Goal: Feedback & Contribution: Contribute content

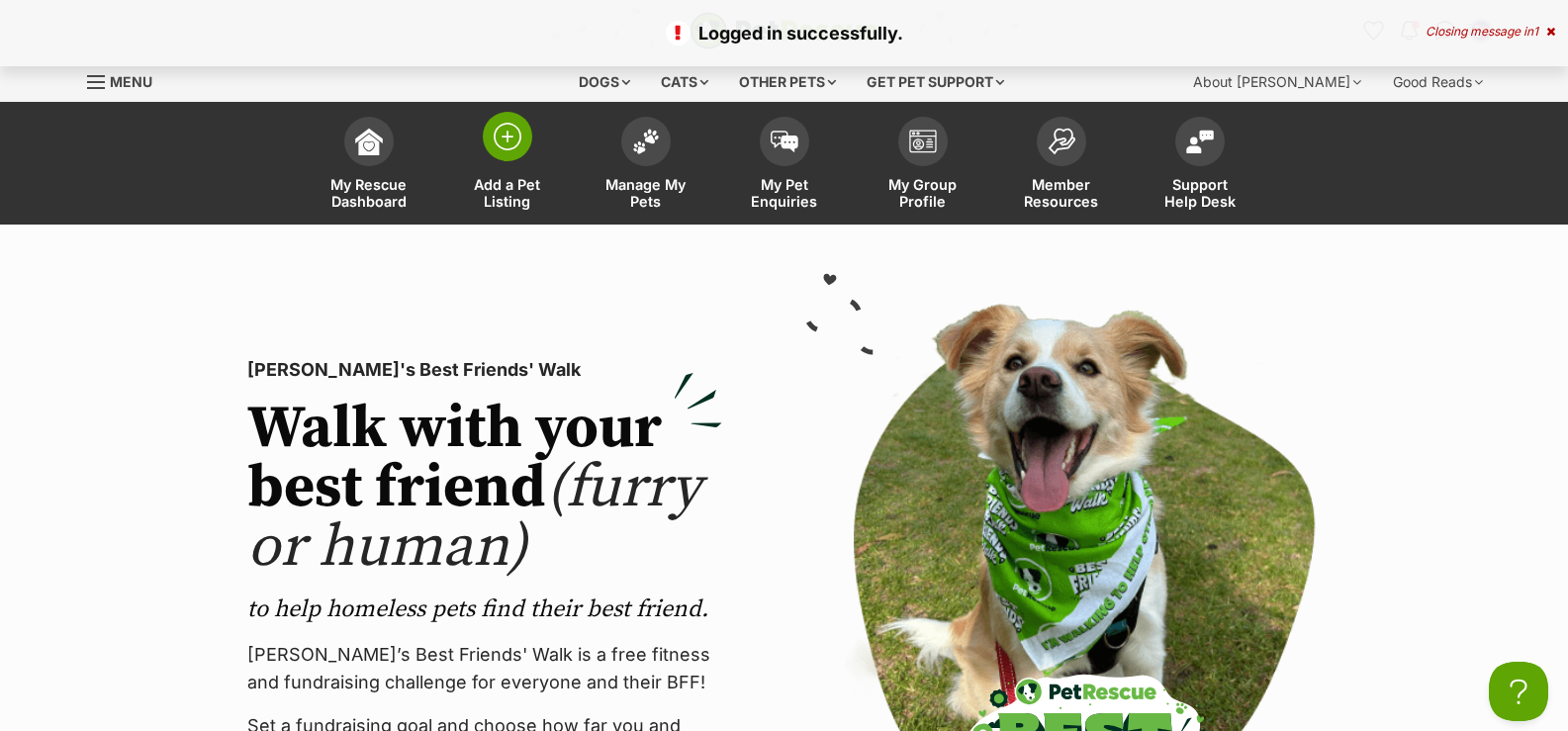
click at [519, 170] on link "Add a Pet Listing" at bounding box center [507, 166] width 139 height 118
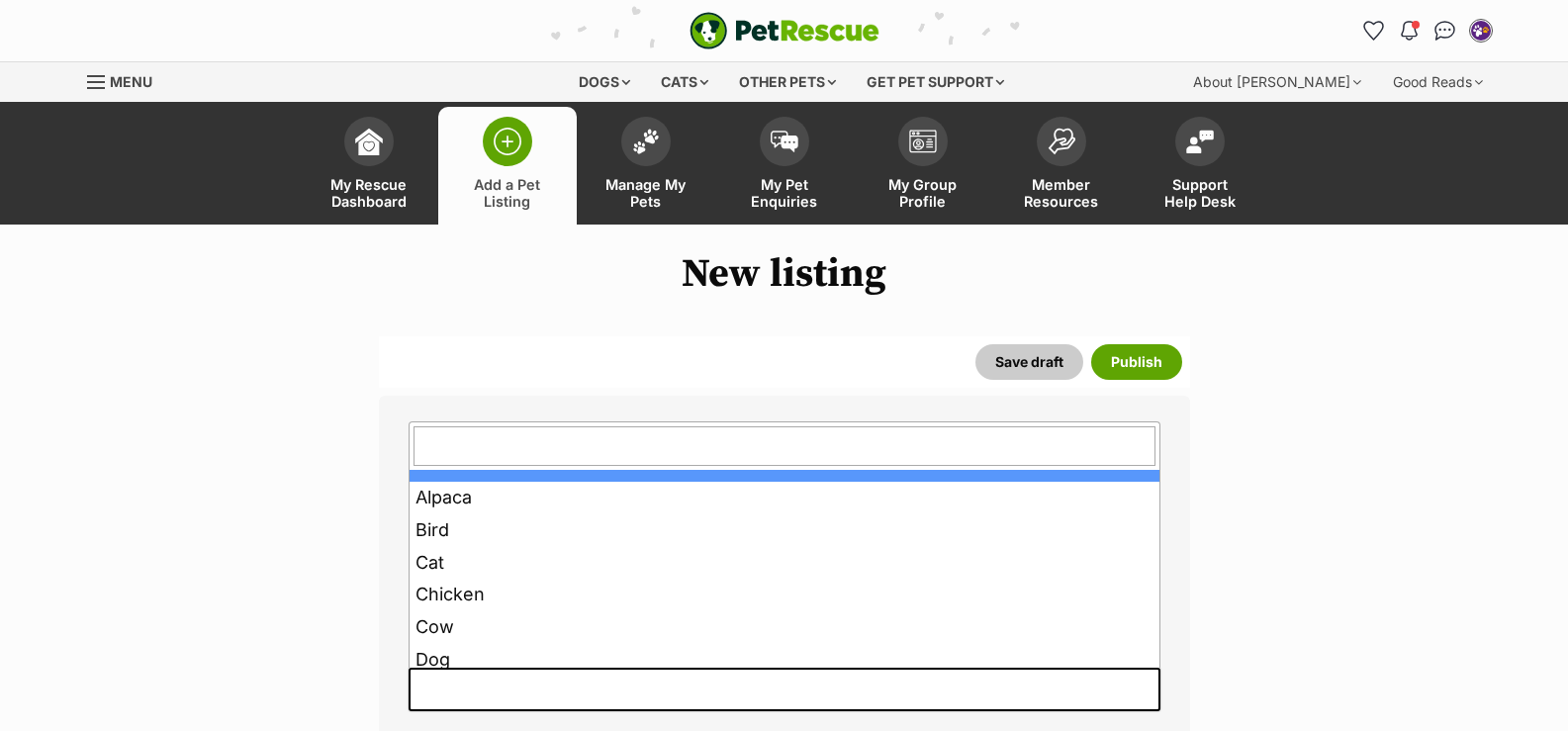
click at [623, 698] on span at bounding box center [784, 690] width 752 height 44
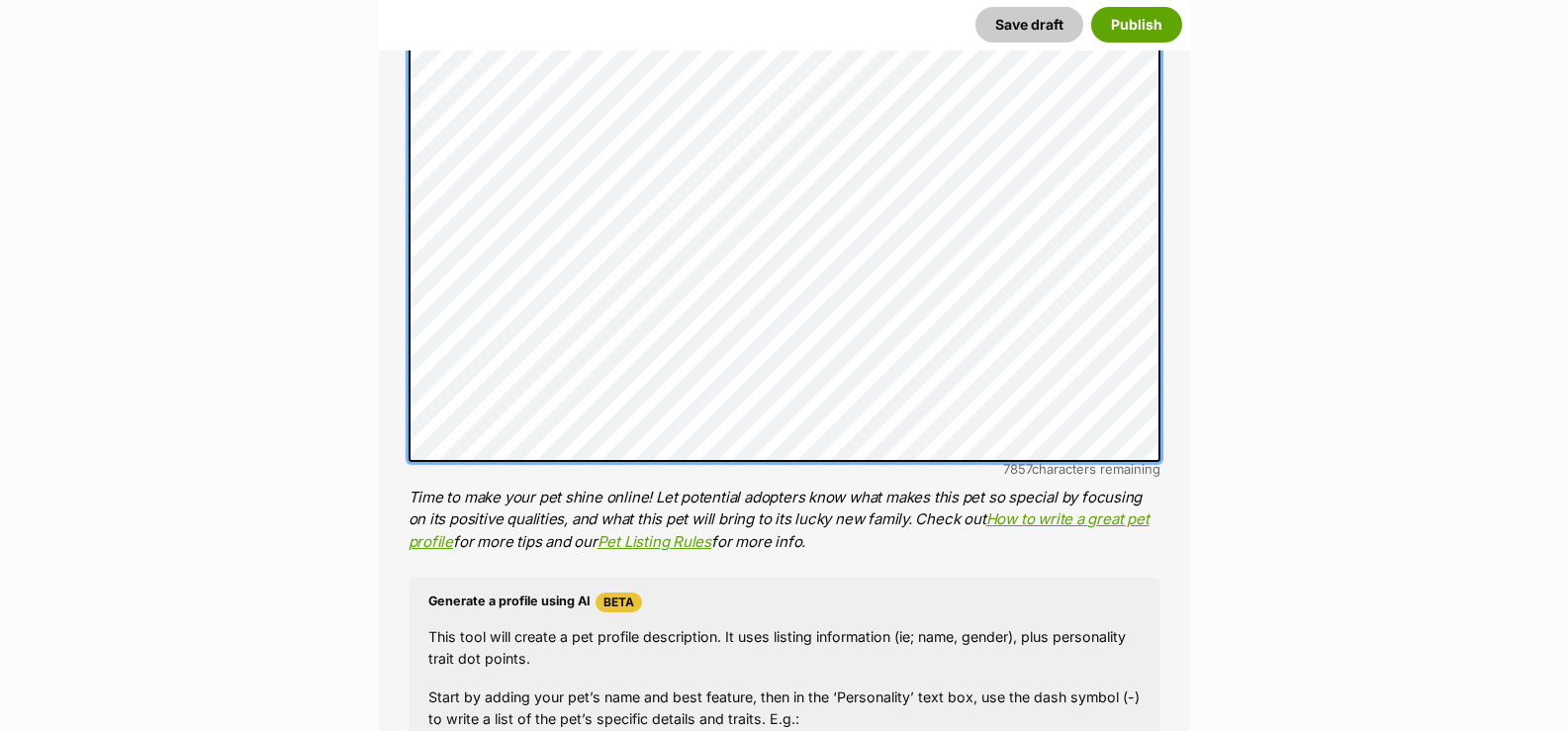
scroll to position [1285, 0]
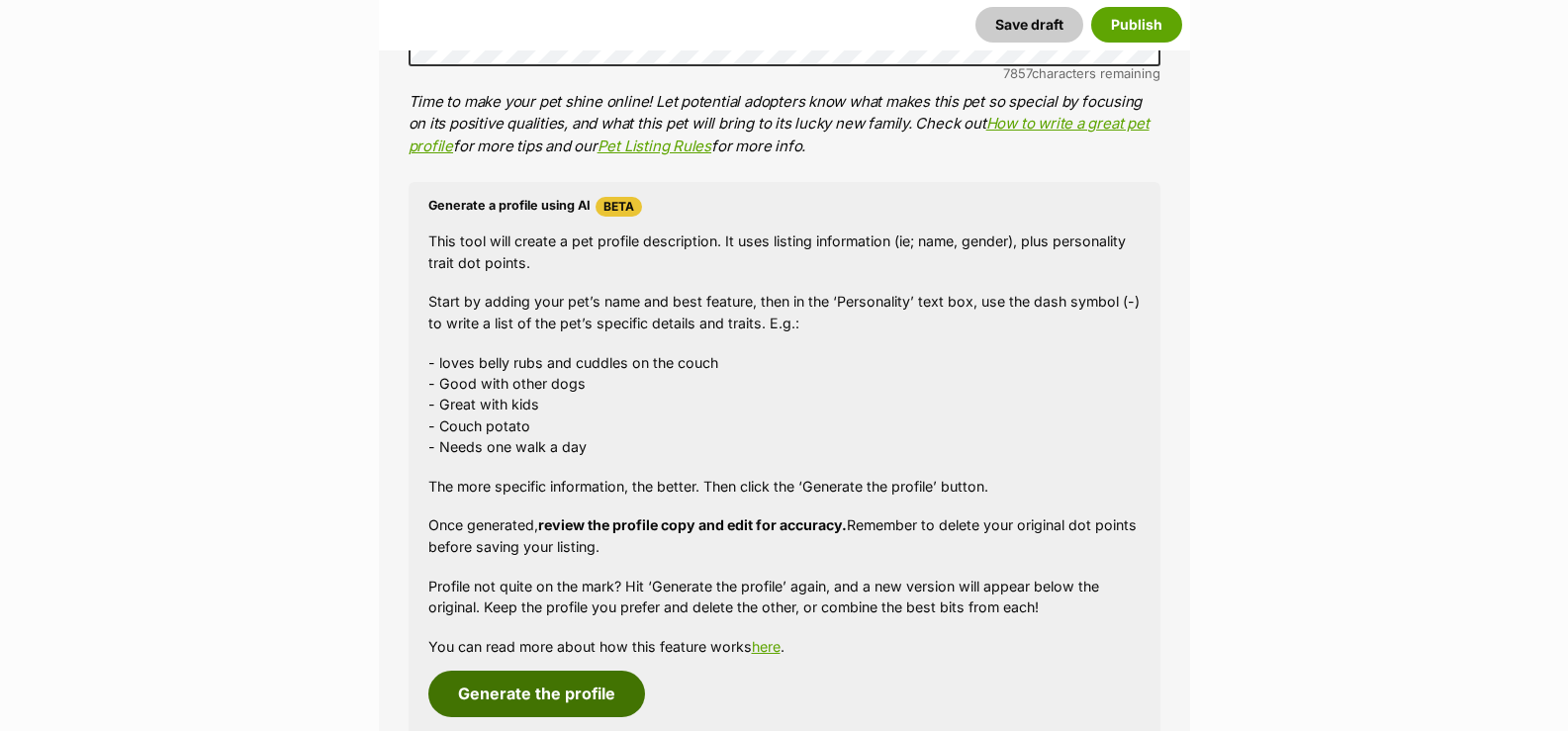
click at [556, 697] on button "Generate the profile" at bounding box center [536, 693] width 217 height 46
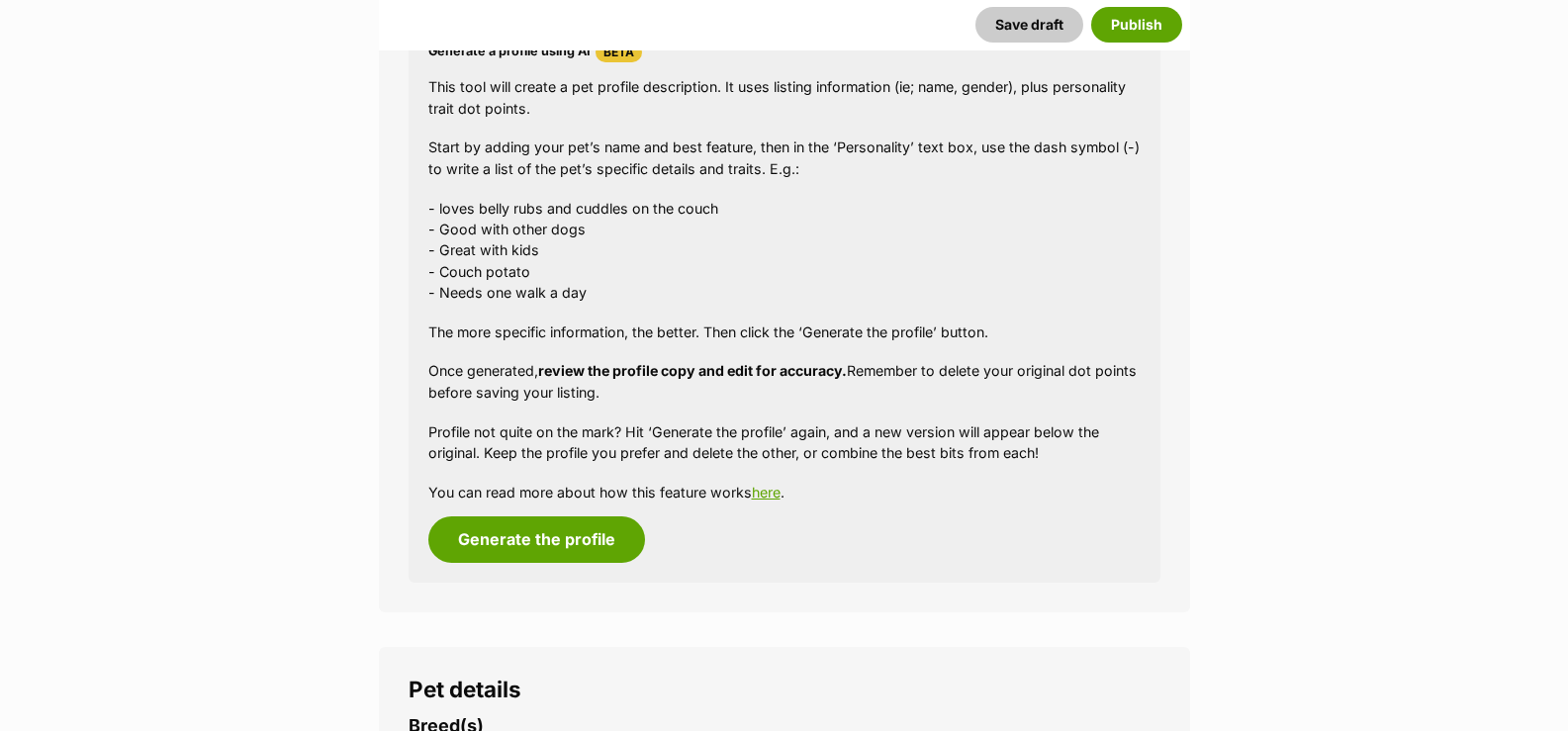
scroll to position [1477, 0]
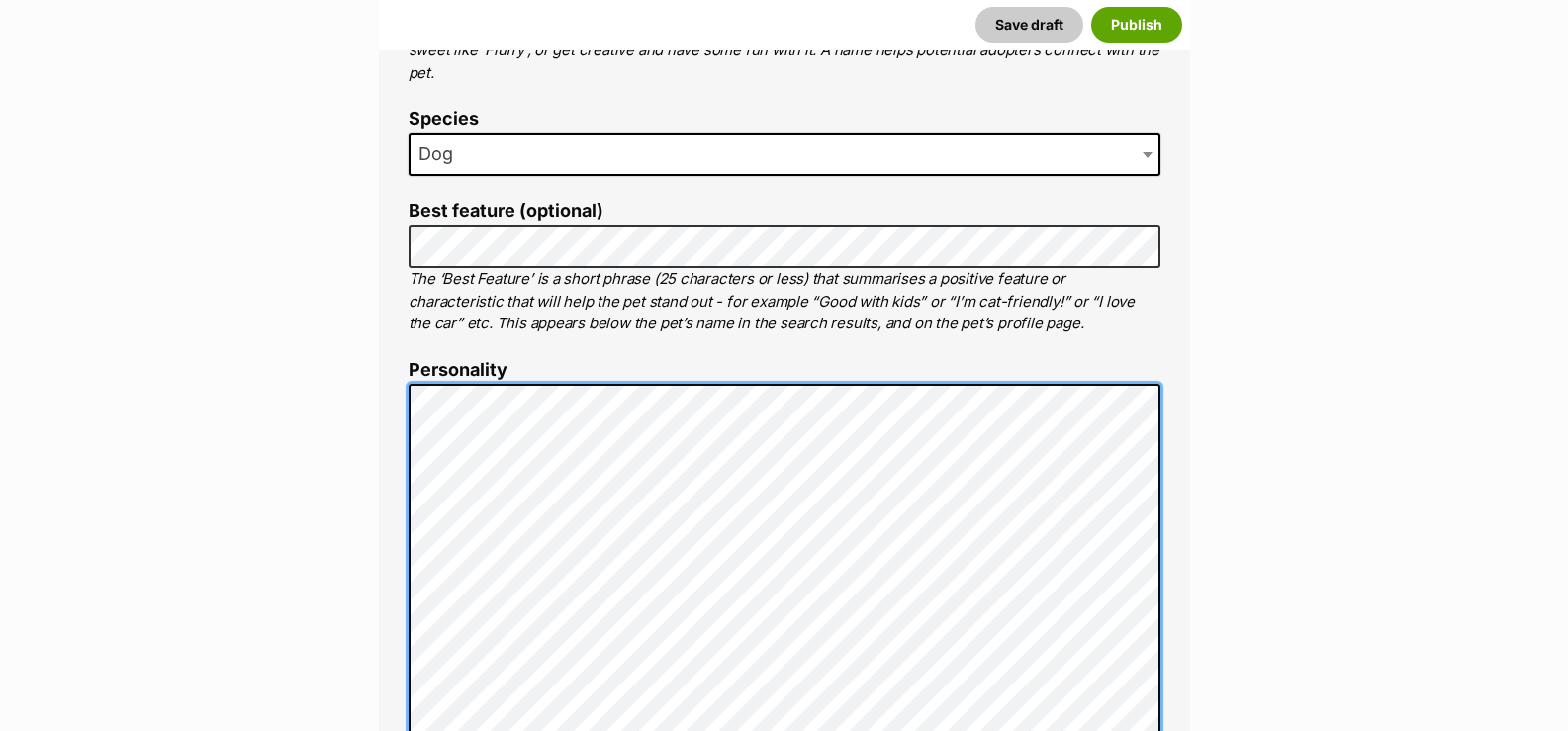
scroll to position [227, 0]
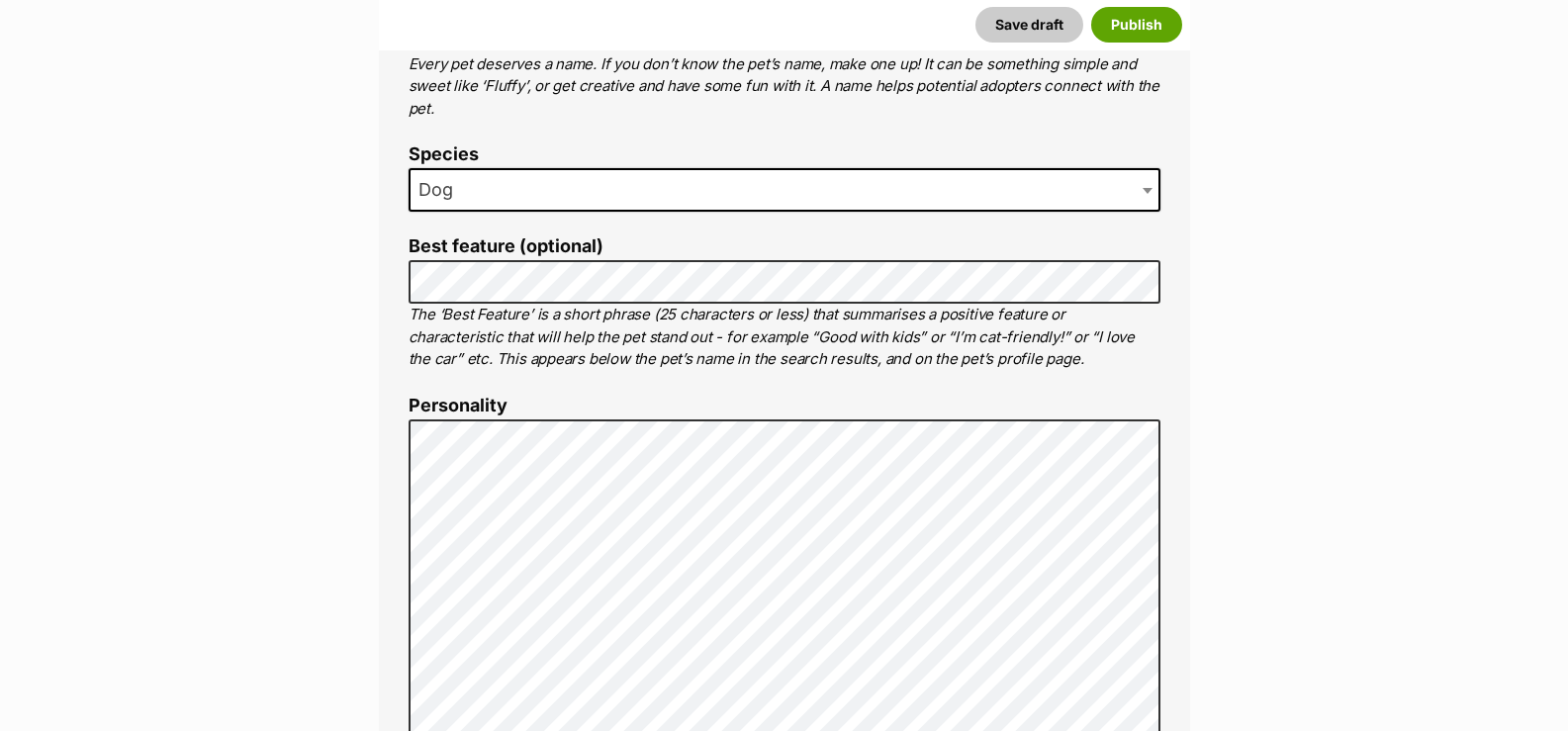
scroll to position [523, 0]
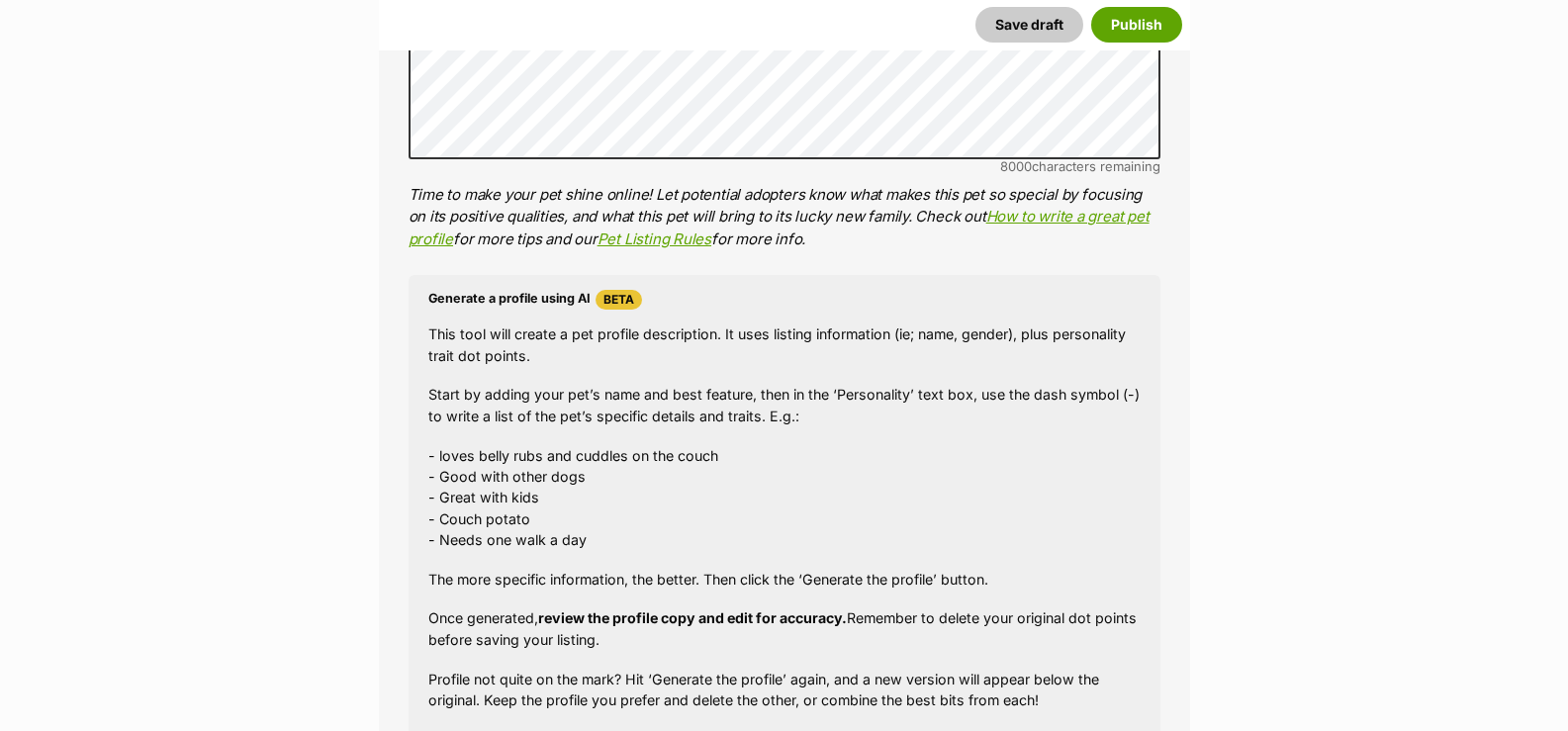
scroll to position [1314, 0]
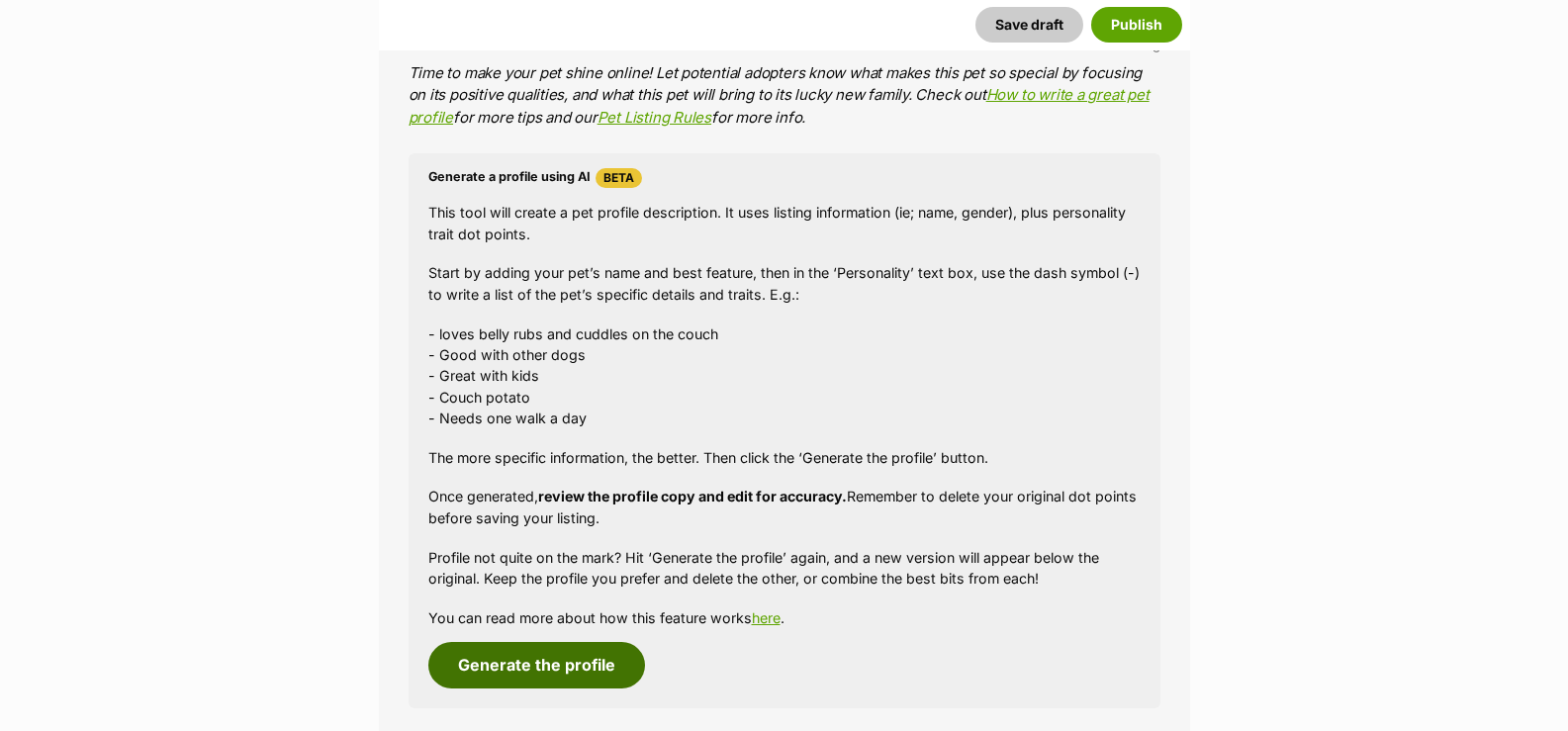
click at [560, 657] on button "Generate the profile" at bounding box center [536, 665] width 217 height 46
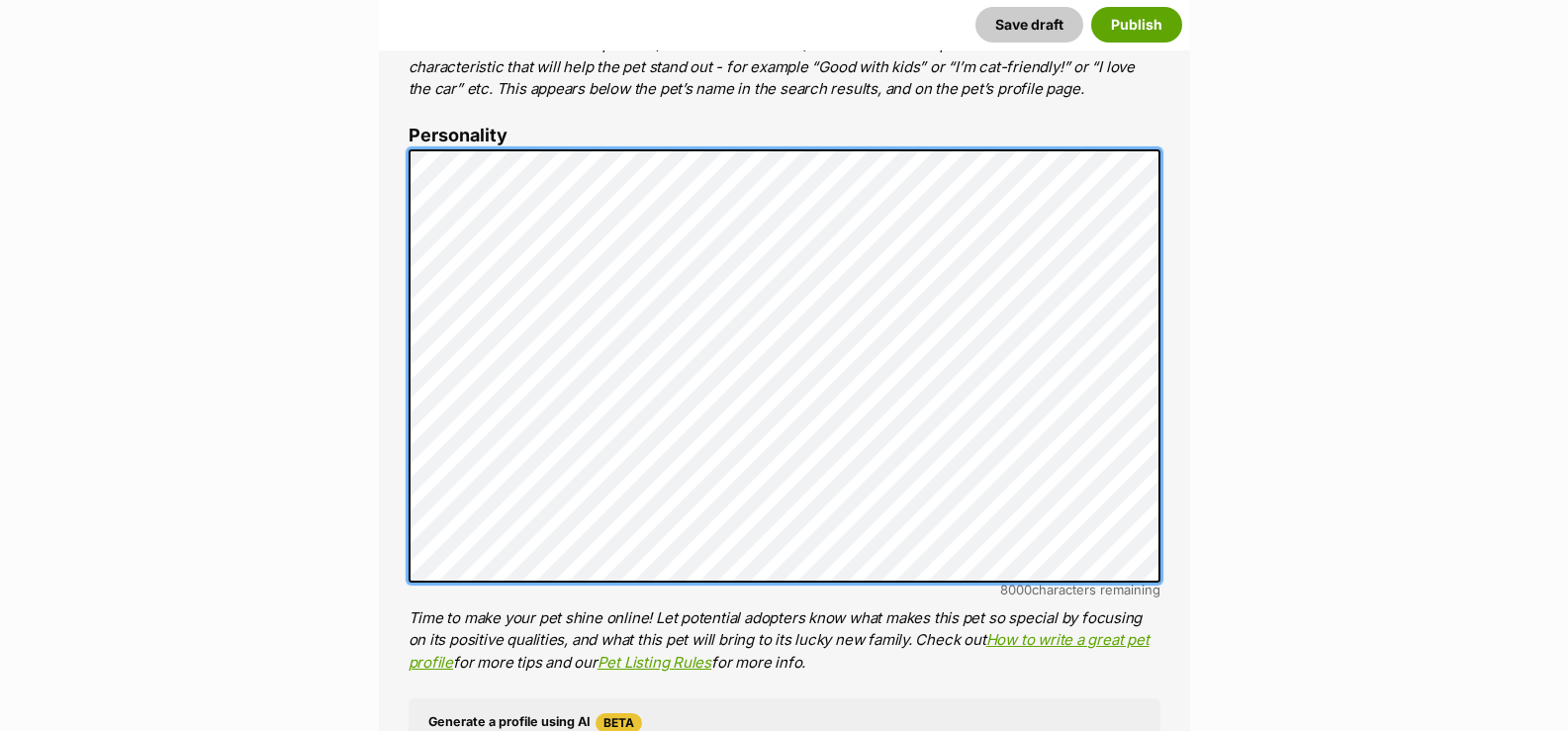
scroll to position [0, 0]
